Goal: Transaction & Acquisition: Purchase product/service

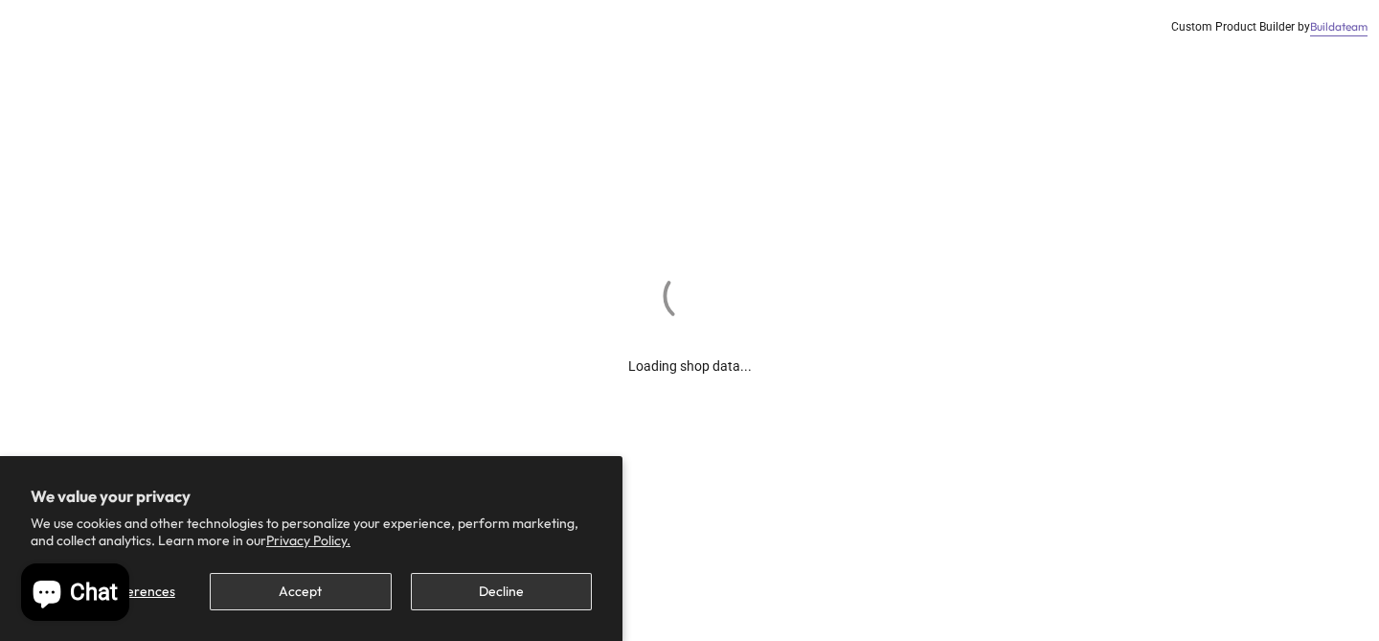
scroll to position [422, 0]
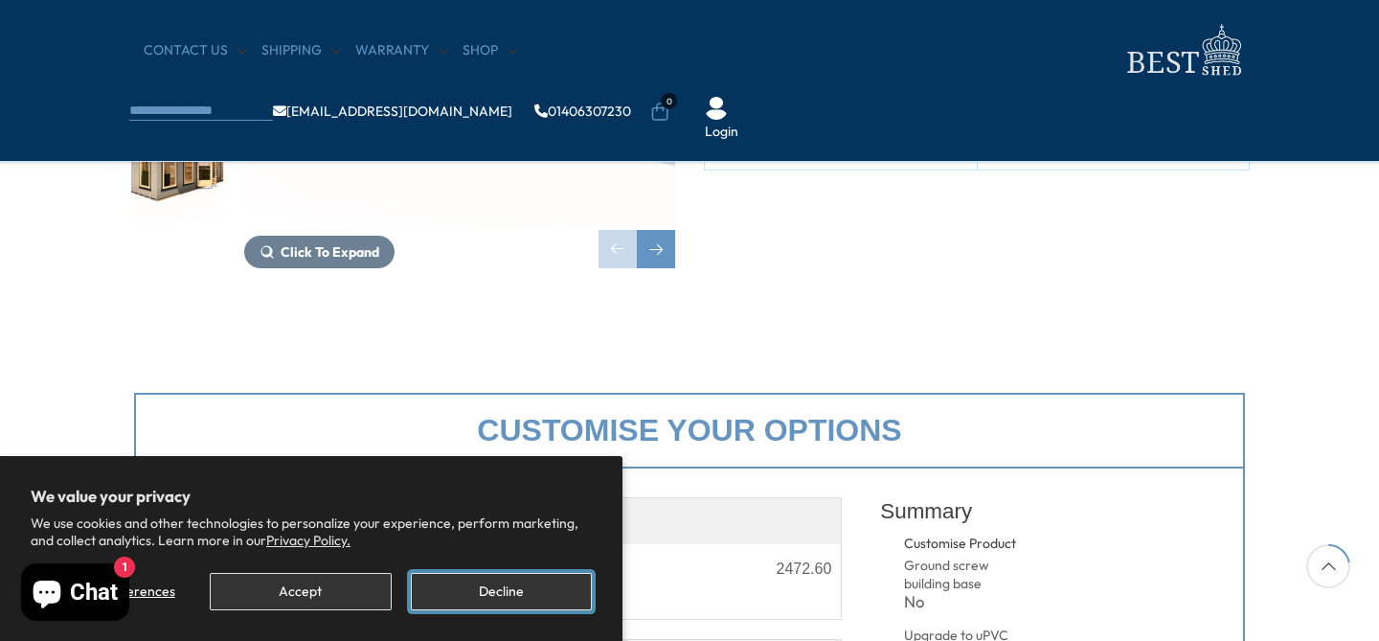
click at [437, 585] on button "Decline" at bounding box center [501, 591] width 181 height 37
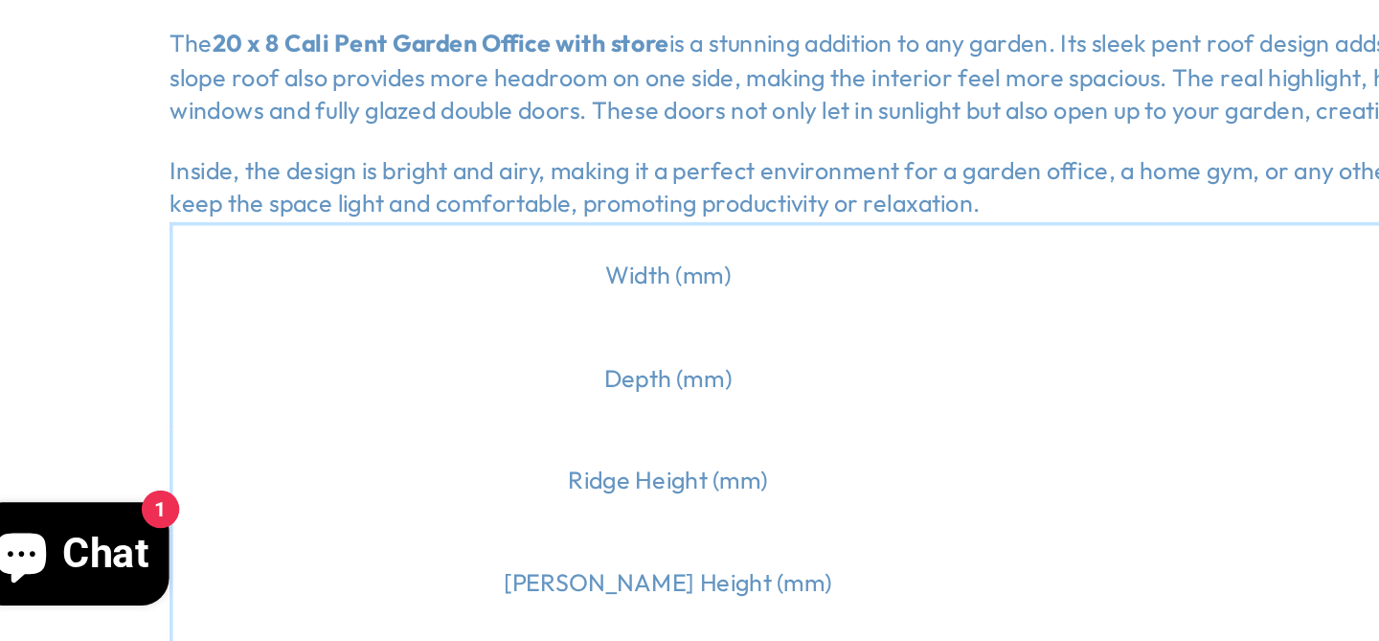
scroll to position [1156, 0]
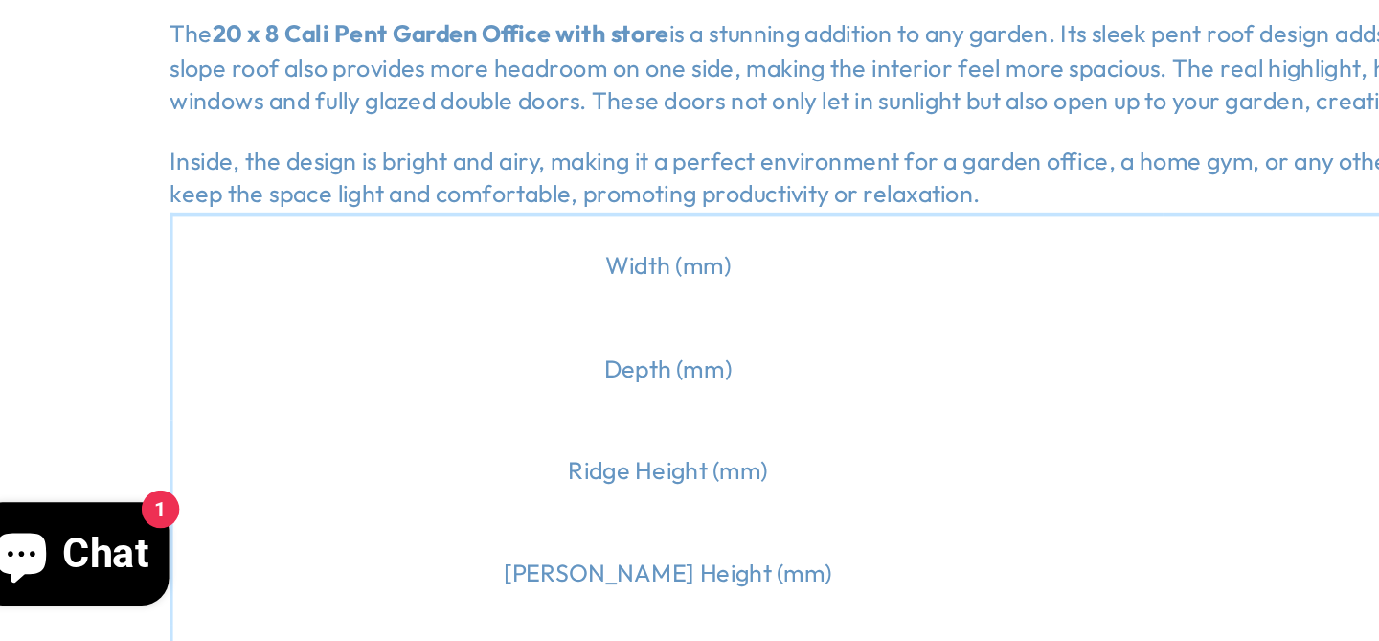
click at [421, 438] on td "Width (mm)" at bounding box center [407, 431] width 554 height 58
click at [396, 442] on td "Width (mm)" at bounding box center [407, 431] width 554 height 58
click at [403, 496] on td "Depth (mm)" at bounding box center [407, 489] width 554 height 57
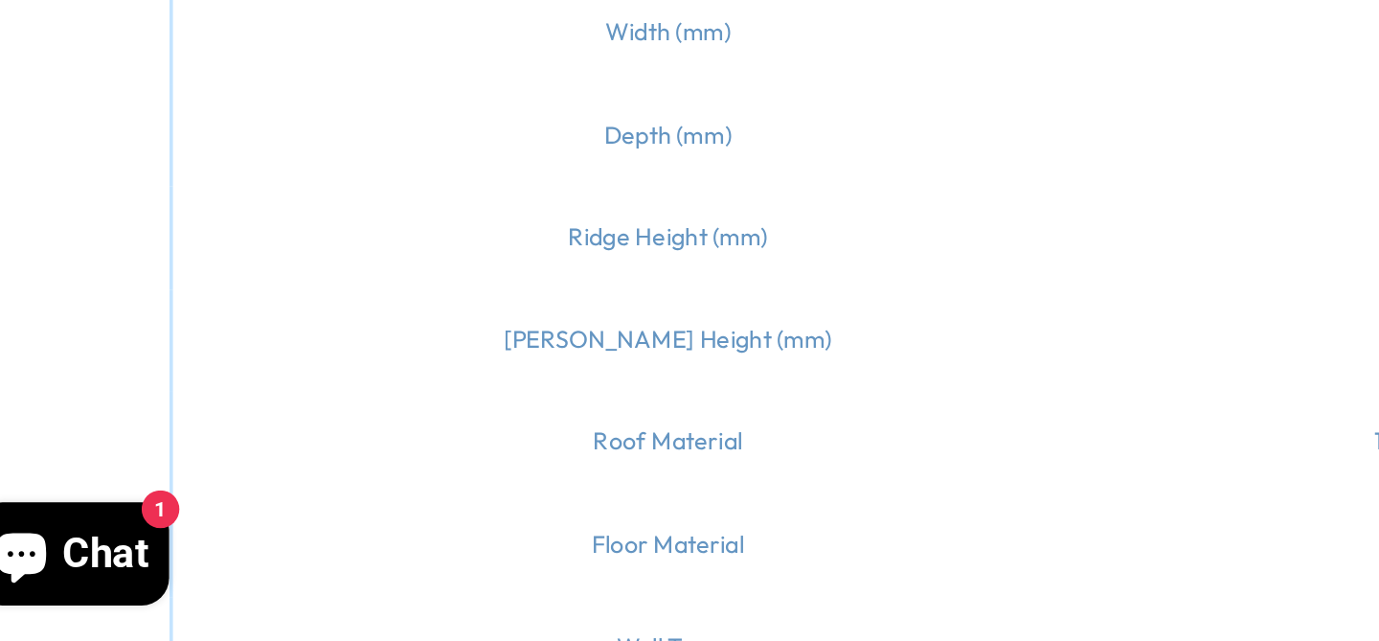
scroll to position [1287, 0]
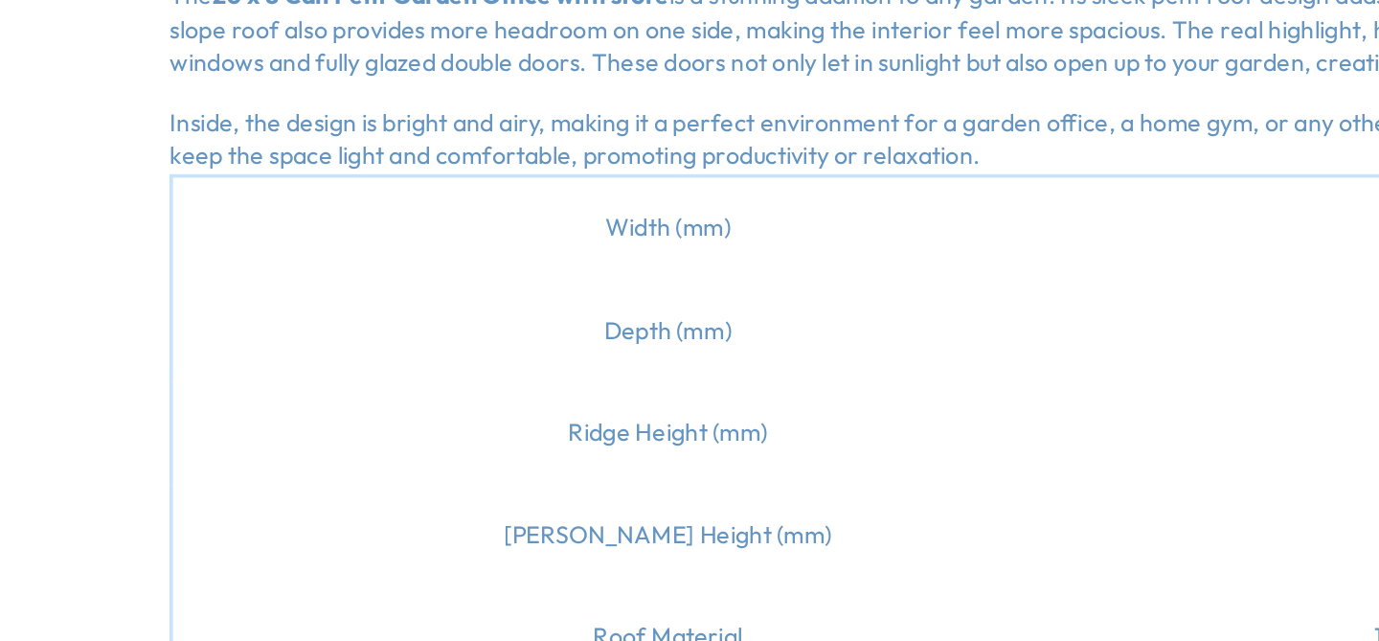
click at [413, 297] on td "Width (mm)" at bounding box center [407, 300] width 554 height 58
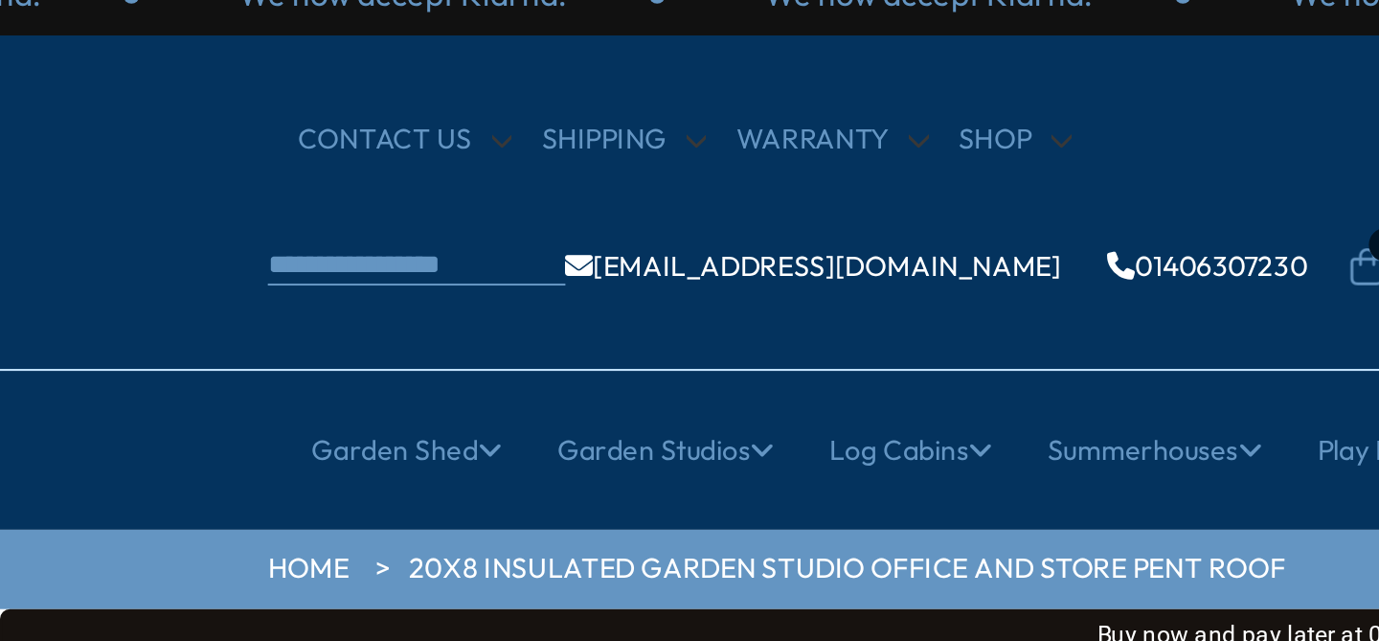
scroll to position [0, 0]
